Goal: Manage account settings

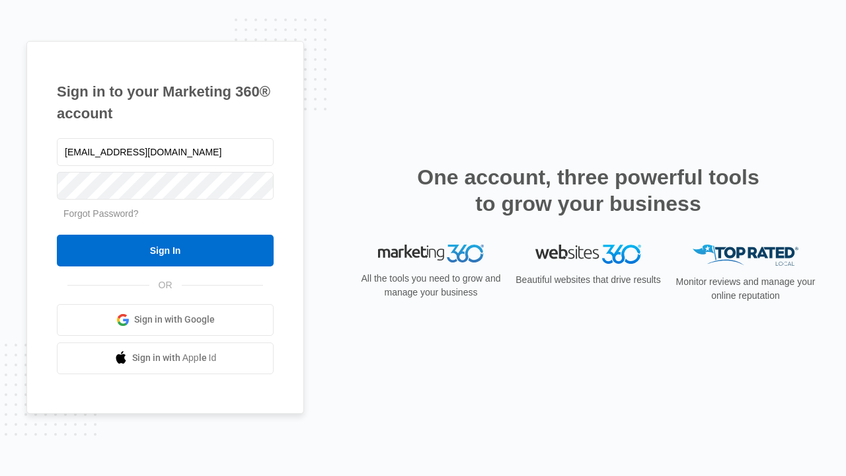
type input "[EMAIL_ADDRESS][DOMAIN_NAME]"
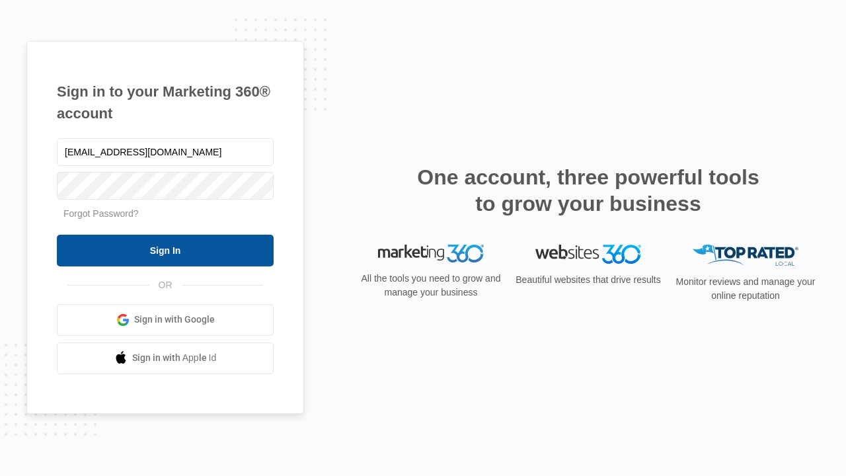
click at [165, 250] on input "Sign In" at bounding box center [165, 251] width 217 height 32
